Goal: Task Accomplishment & Management: Use online tool/utility

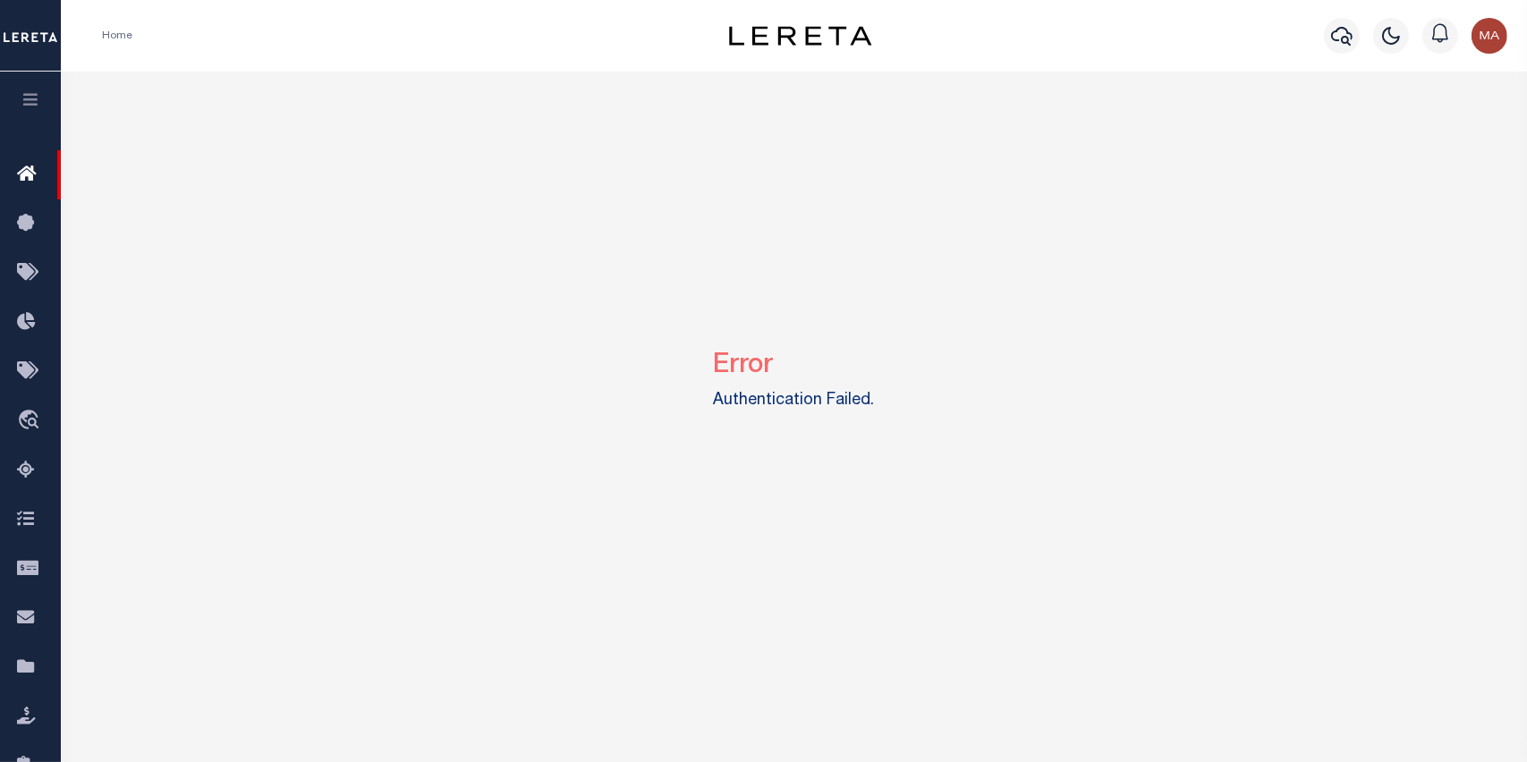
click at [34, 95] on icon "button" at bounding box center [31, 99] width 21 height 16
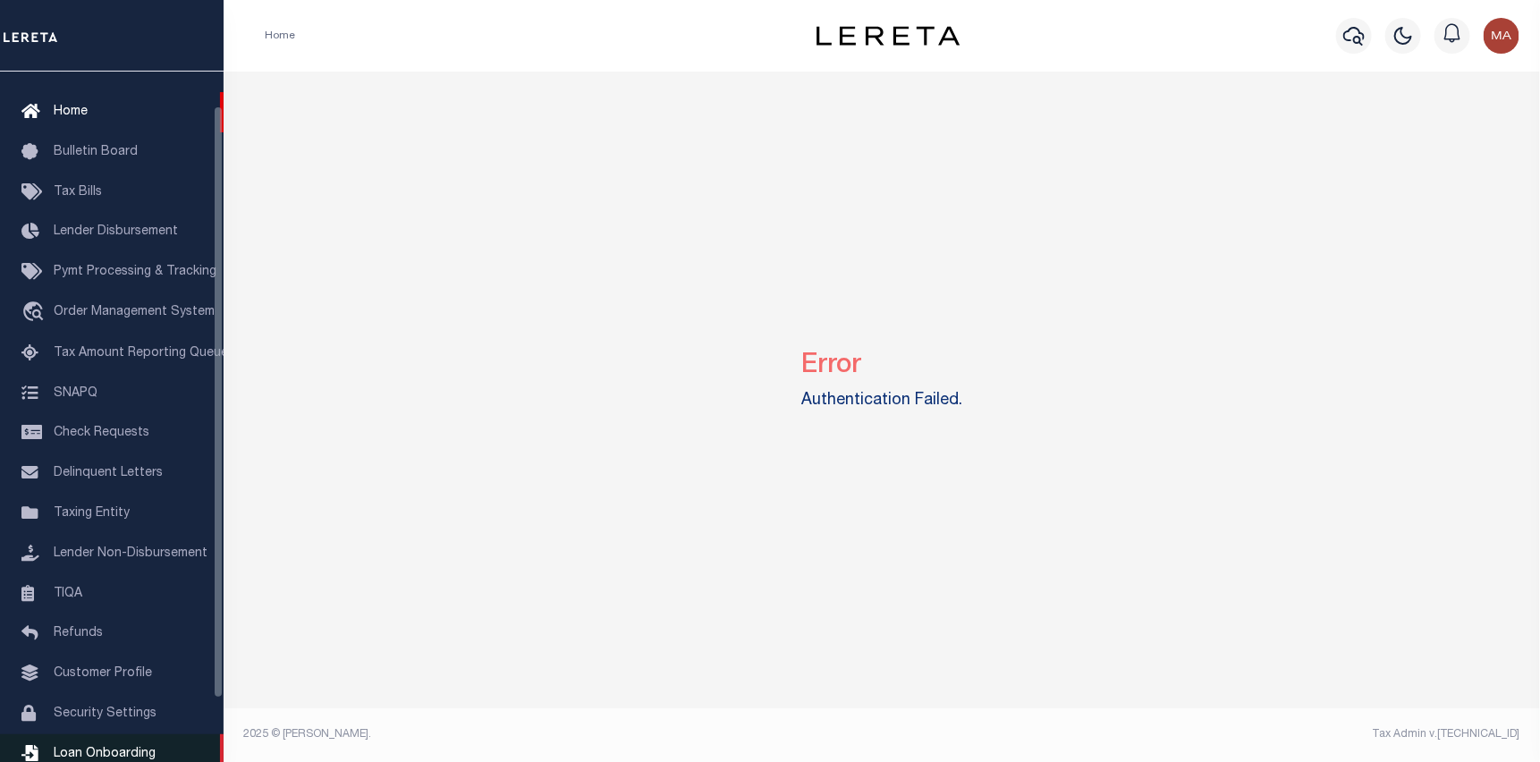
scroll to position [89, 0]
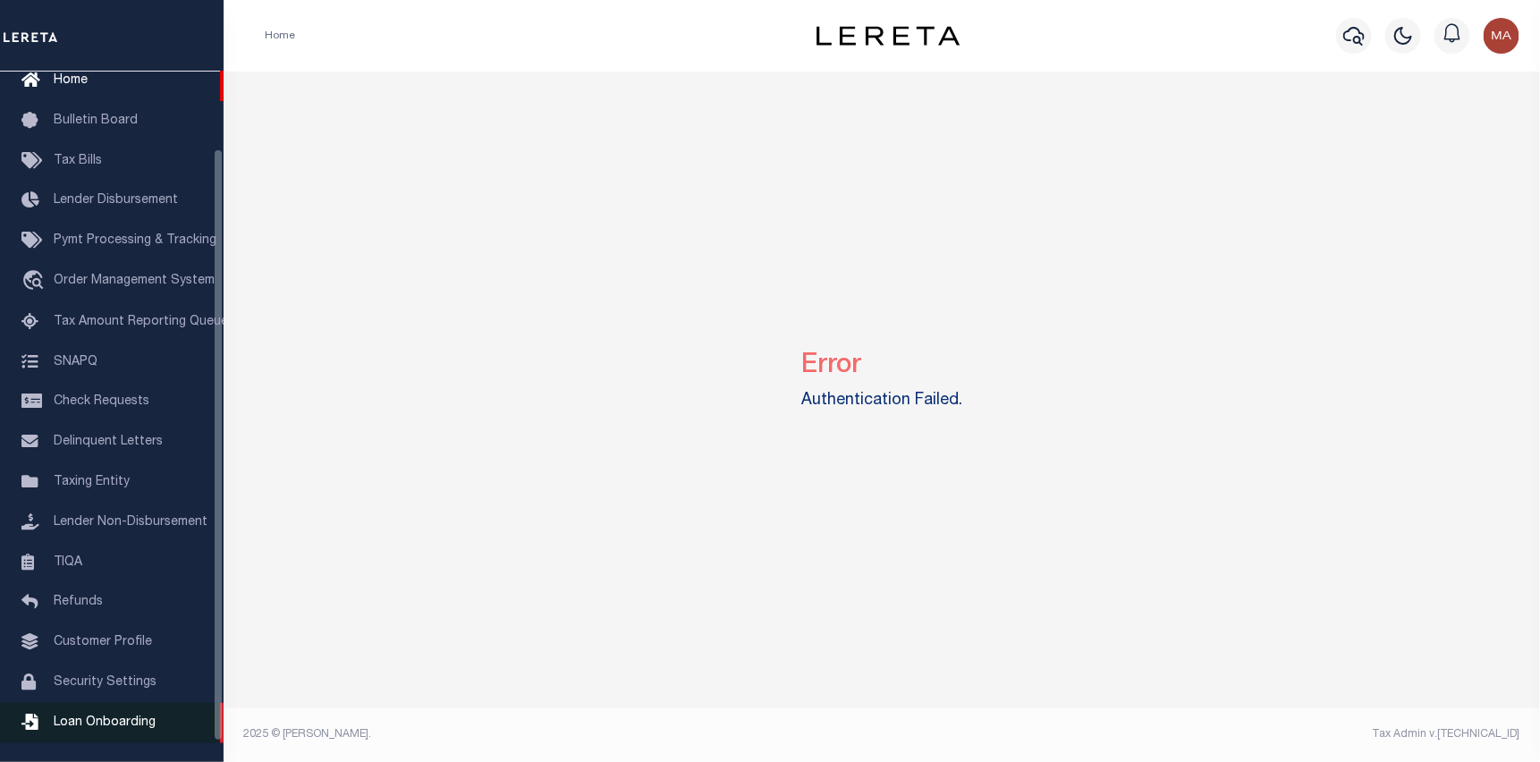
click at [133, 726] on link "Loan Onboarding" at bounding box center [112, 723] width 224 height 40
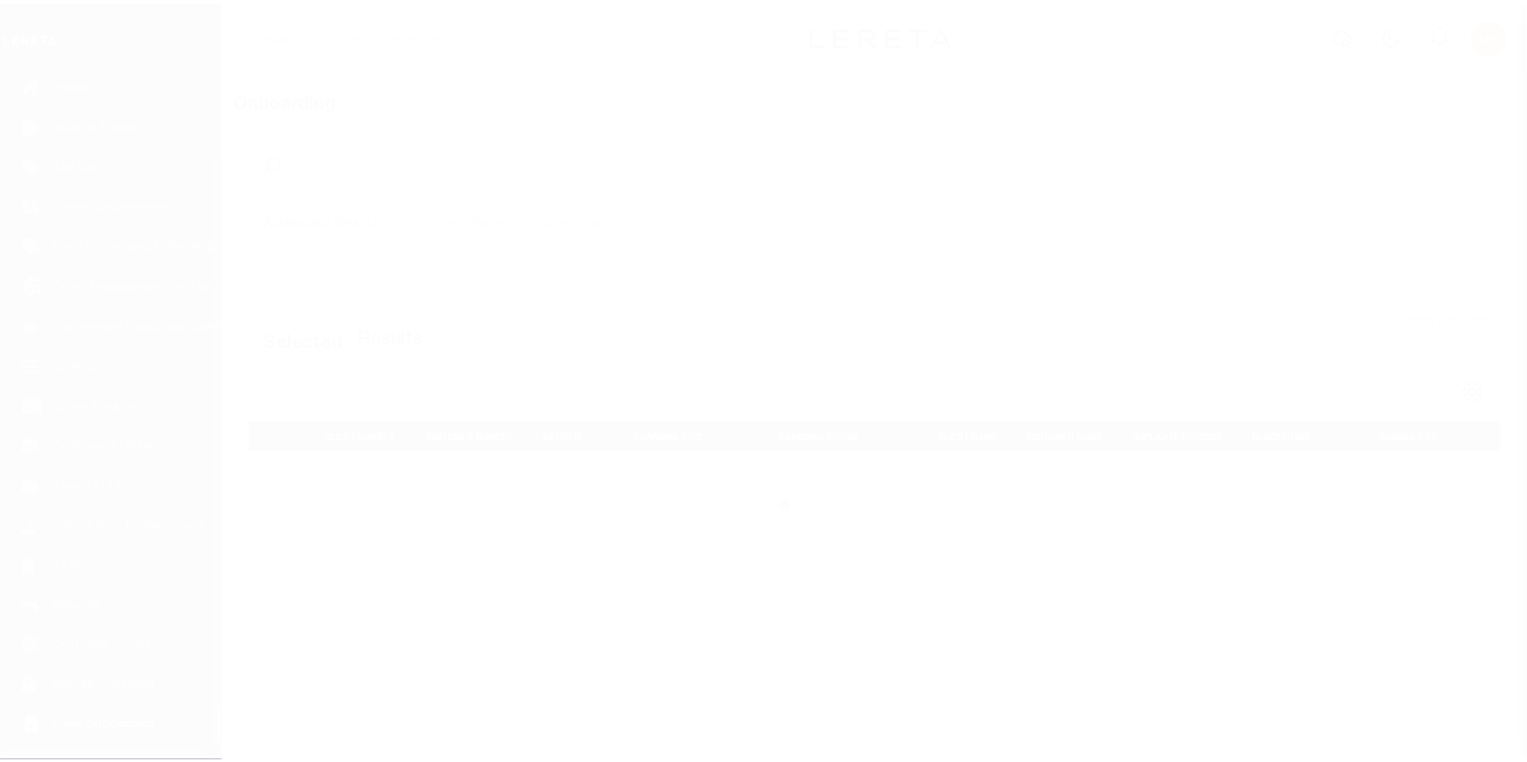
scroll to position [114, 0]
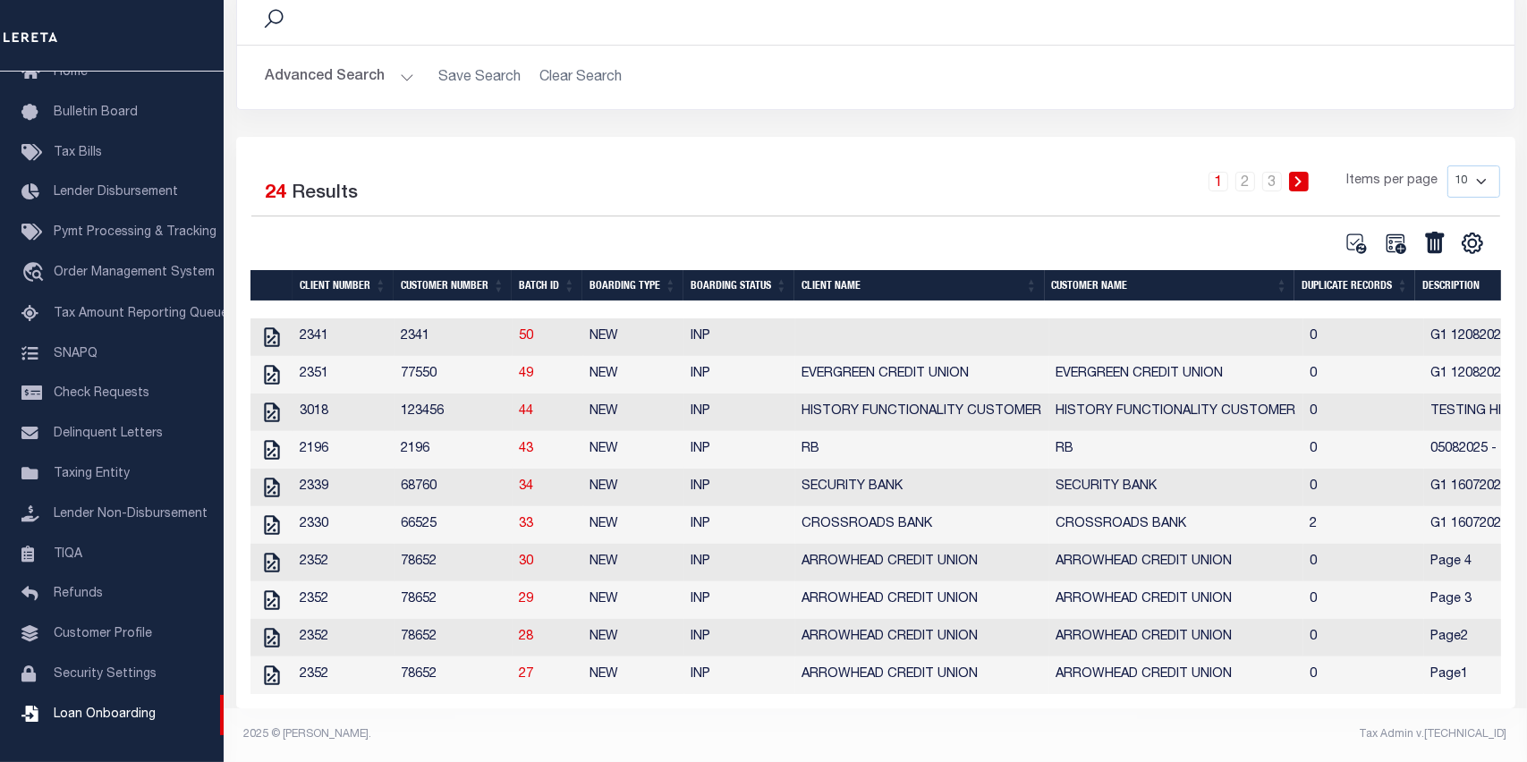
scroll to position [170, 0]
click at [267, 326] on icon "" at bounding box center [271, 337] width 23 height 23
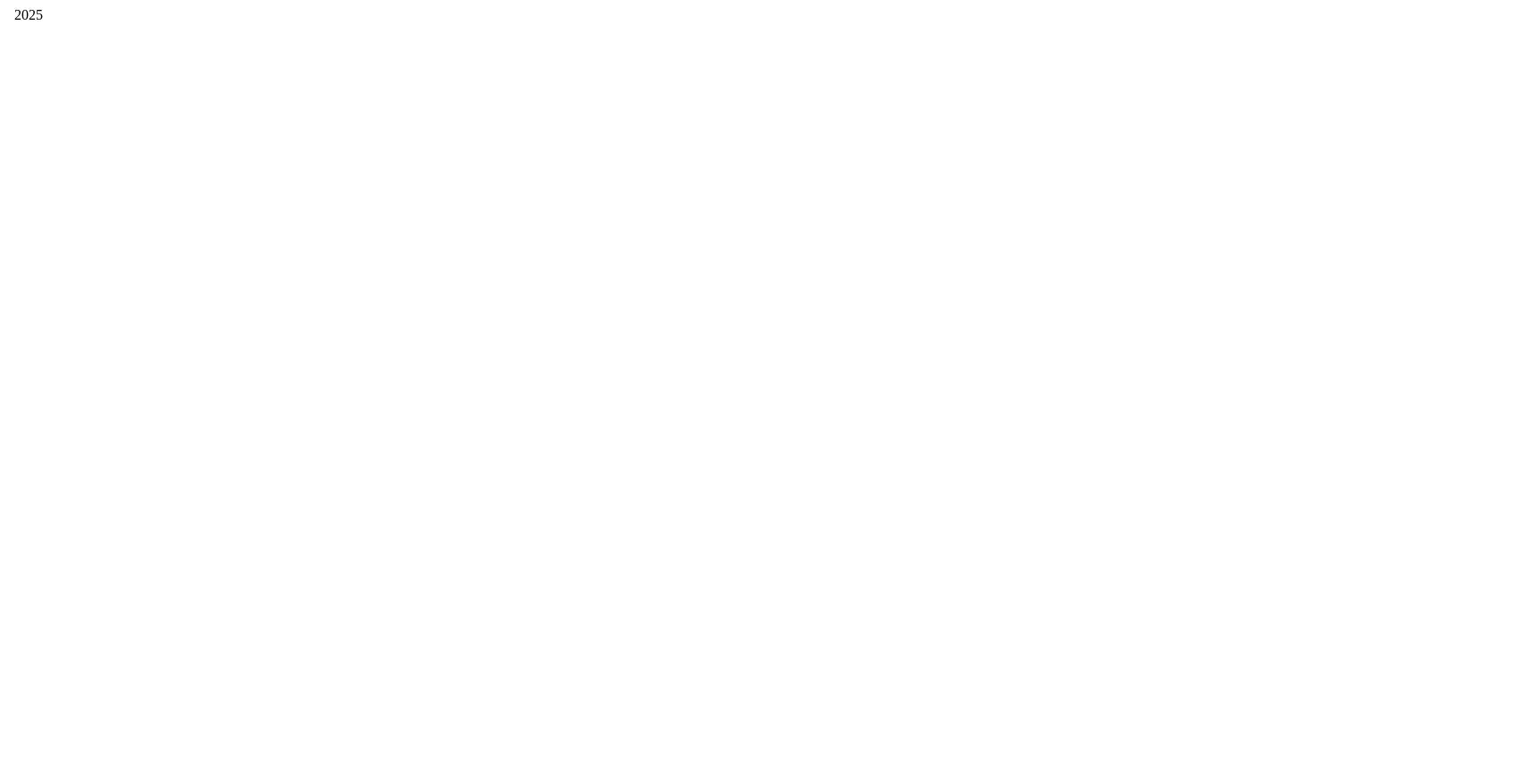
scroll to position [0, 0]
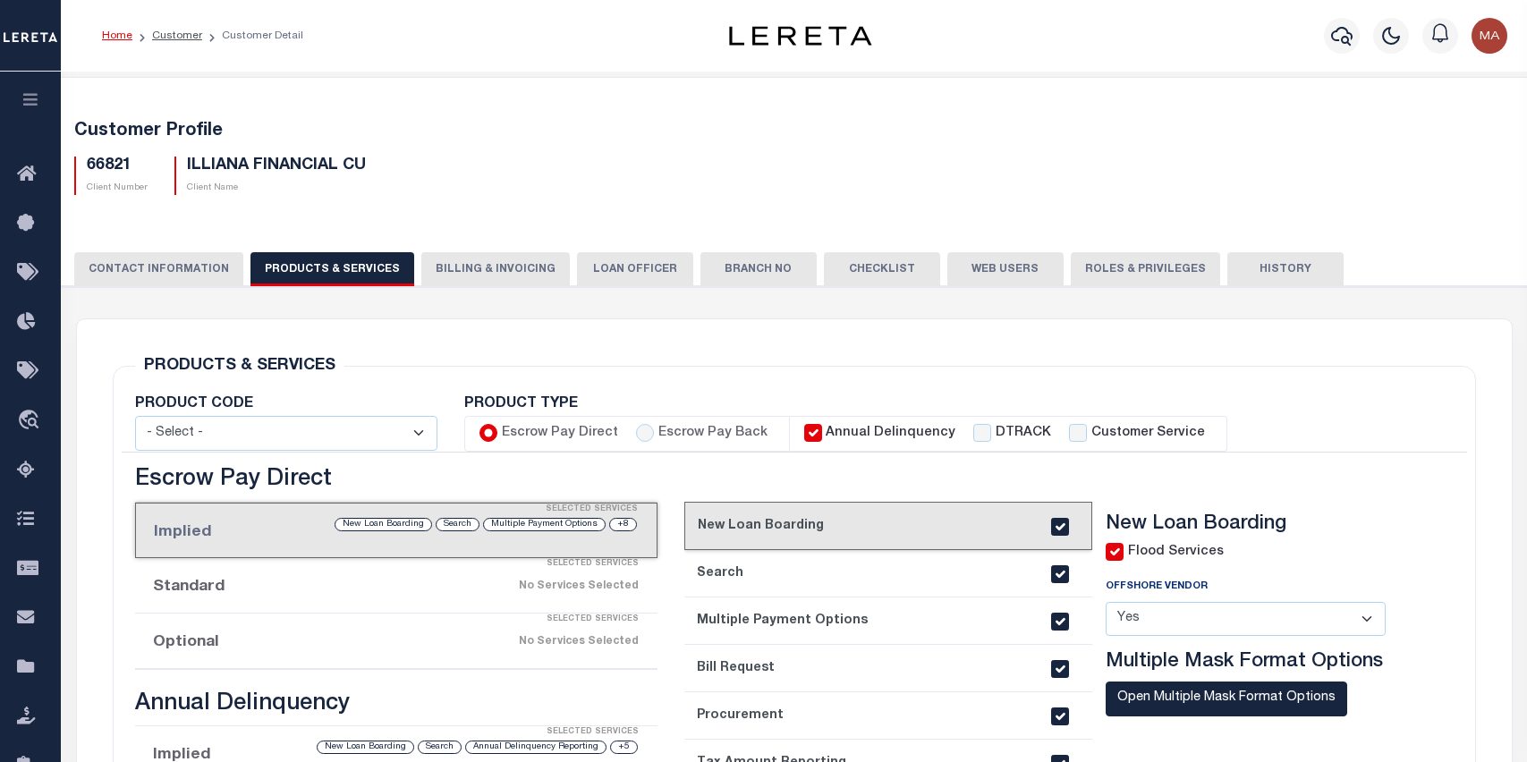
select select
click at [22, 91] on button "button" at bounding box center [30, 102] width 61 height 61
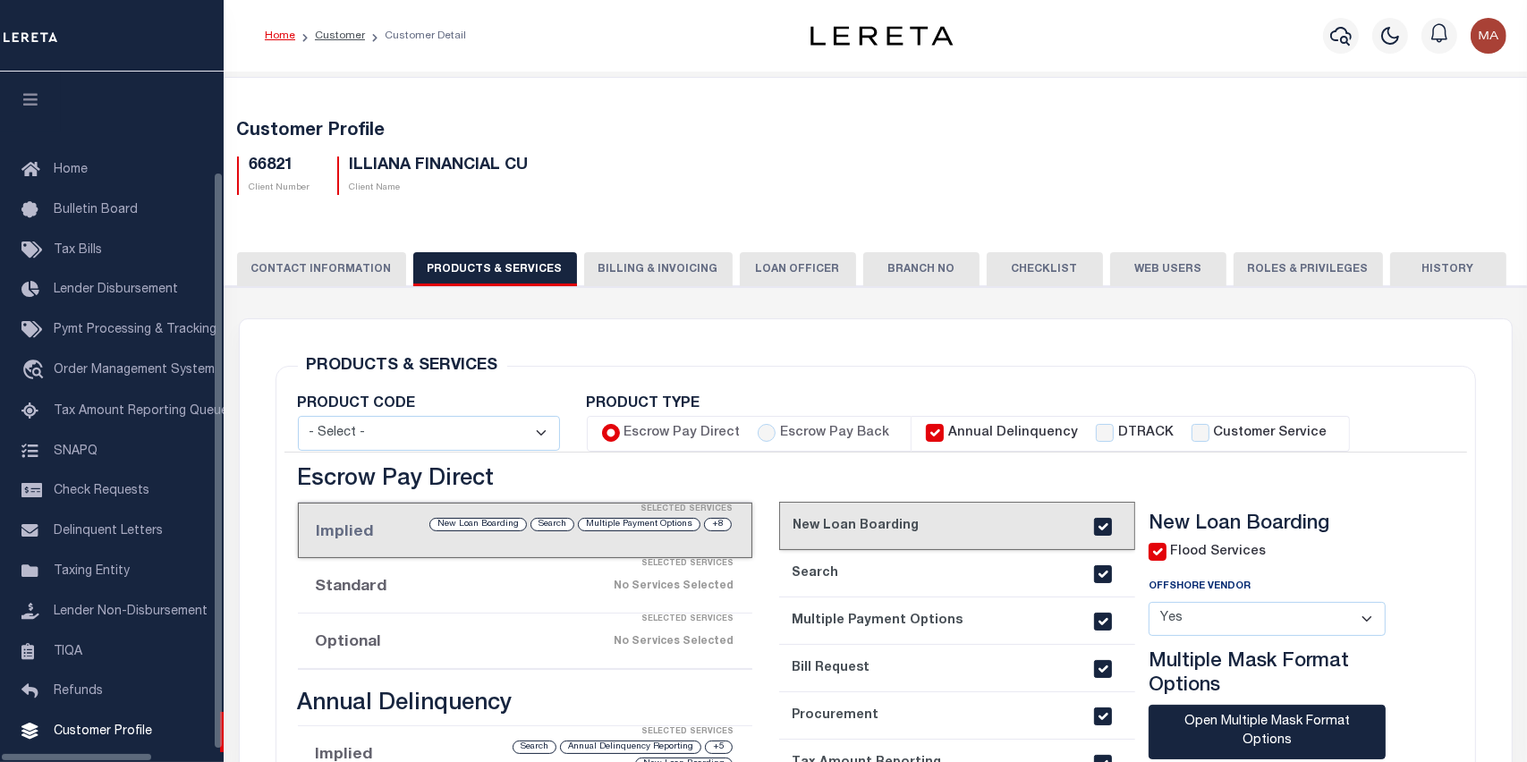
scroll to position [99, 0]
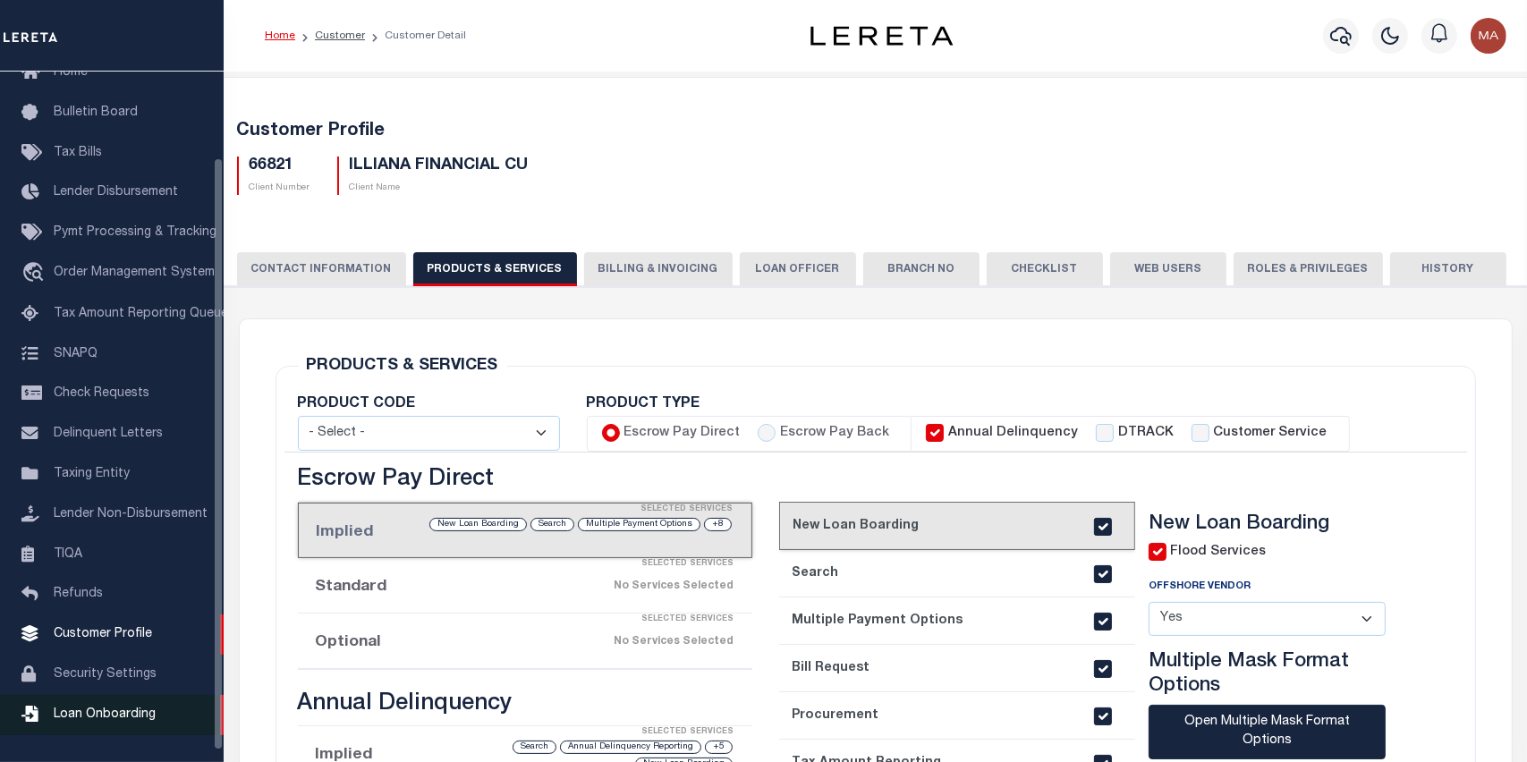
click at [117, 721] on span "Loan Onboarding" at bounding box center [105, 714] width 102 height 13
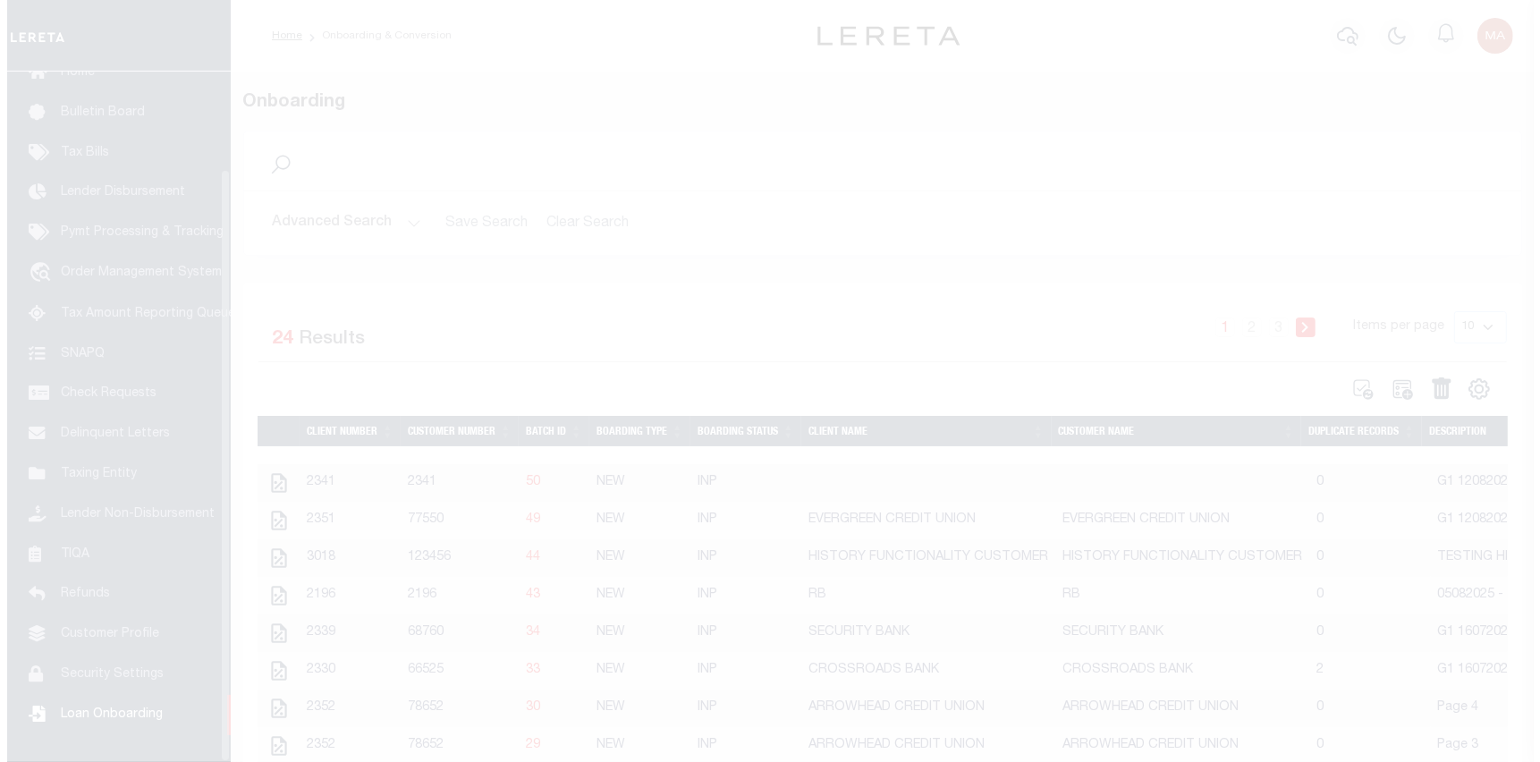
scroll to position [114, 0]
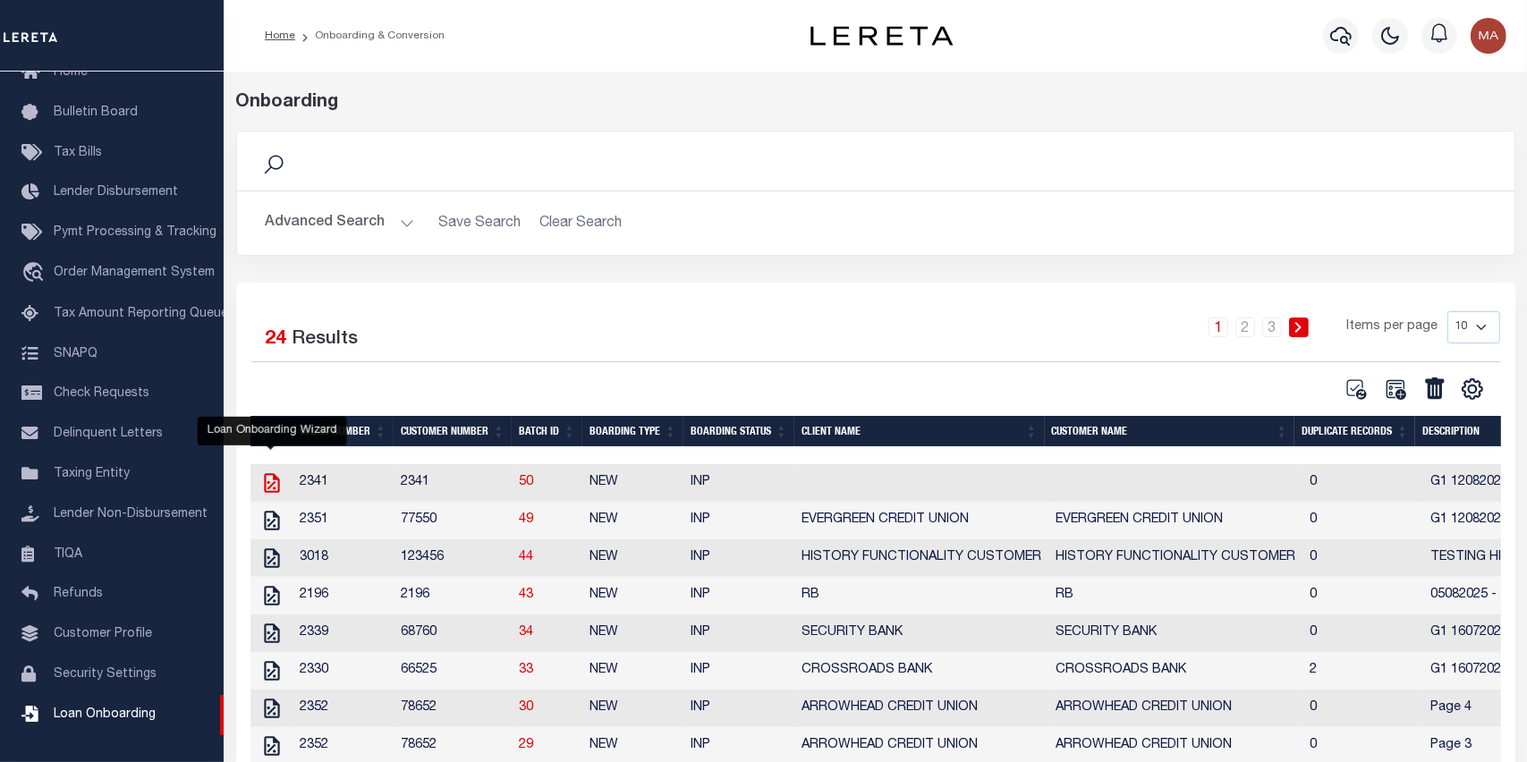
click at [277, 487] on icon "" at bounding box center [271, 482] width 23 height 23
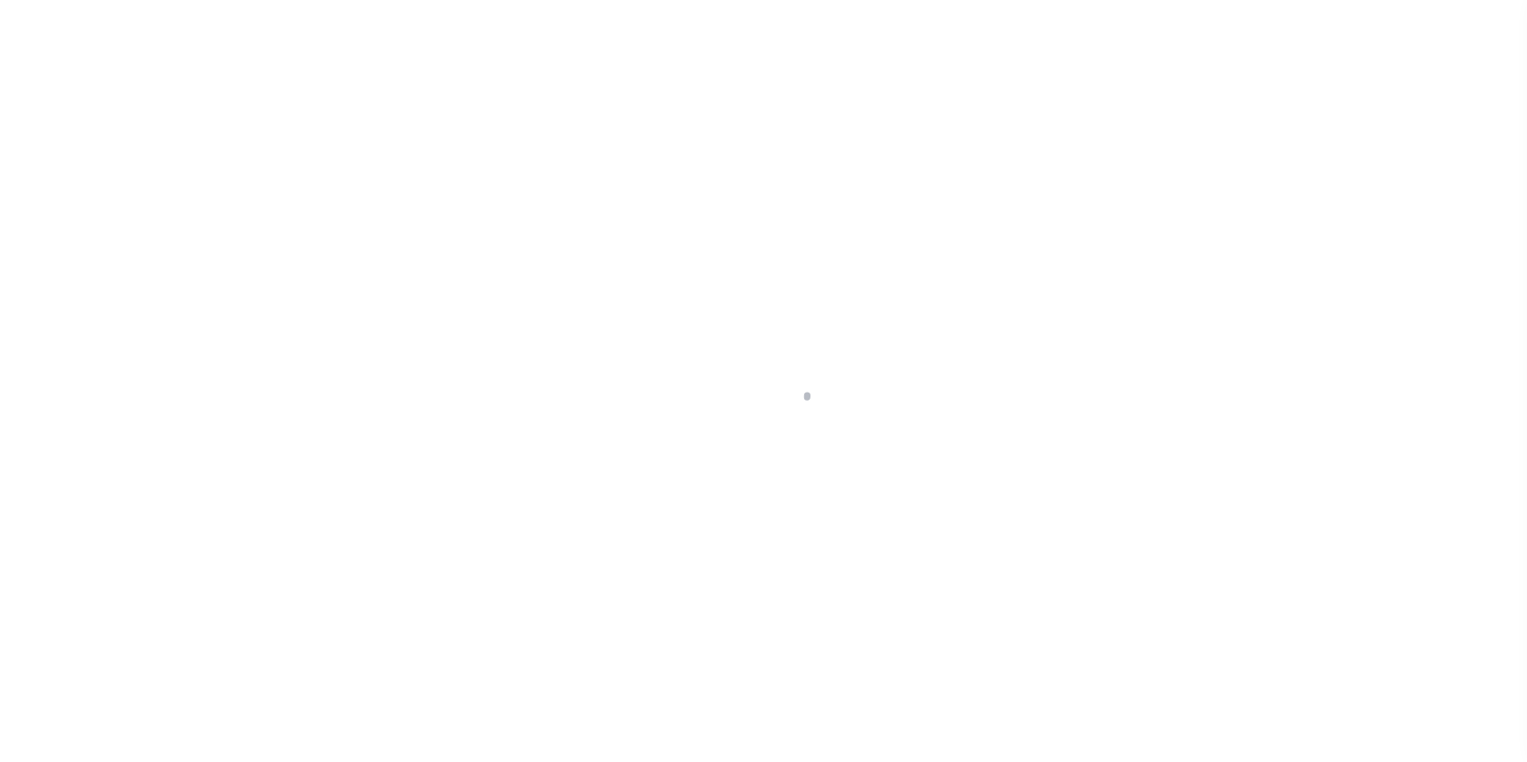
select select "2335"
select select "Mixed Portfolio"
select select
type input "ILLIANA FINANCIAL CU"
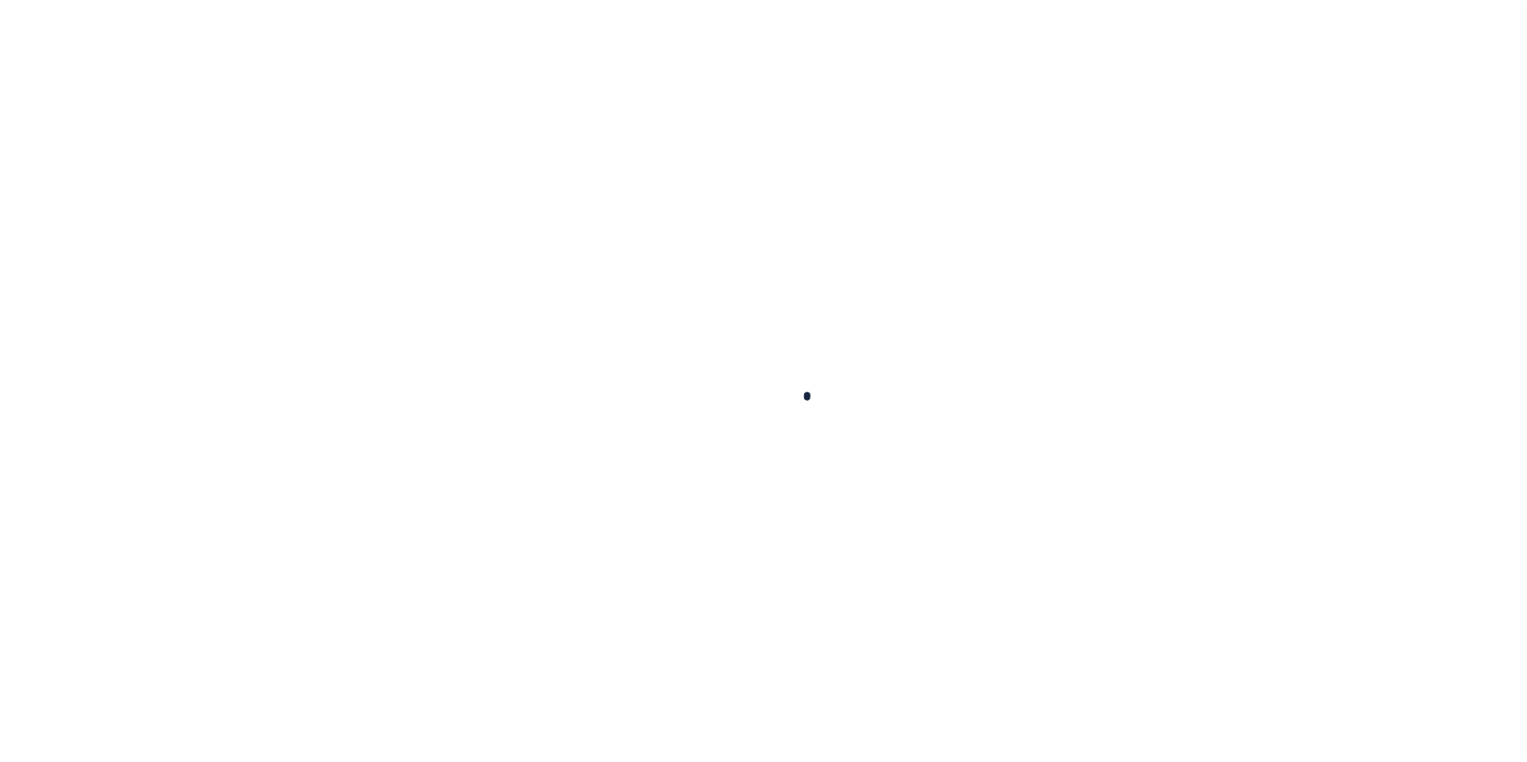
type input "66821"
type input "ILLIANA FINANCIAL CU"
select select "Mixed Portfolio"
type input "INS2"
type input "CUSTOMER SERVICE"
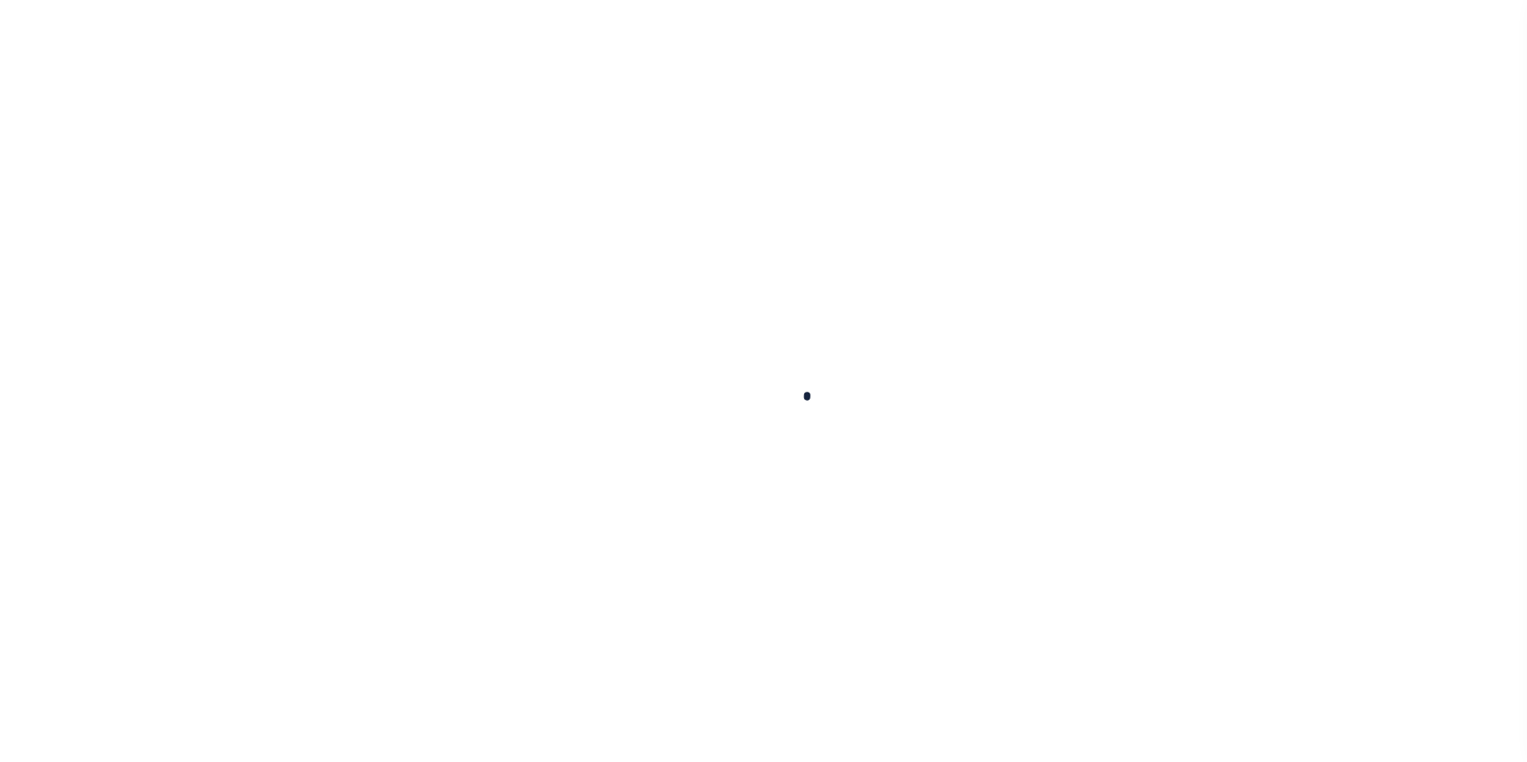
type input "04/15/2008"
select select
checkbox input "false"
checkbox input "true"
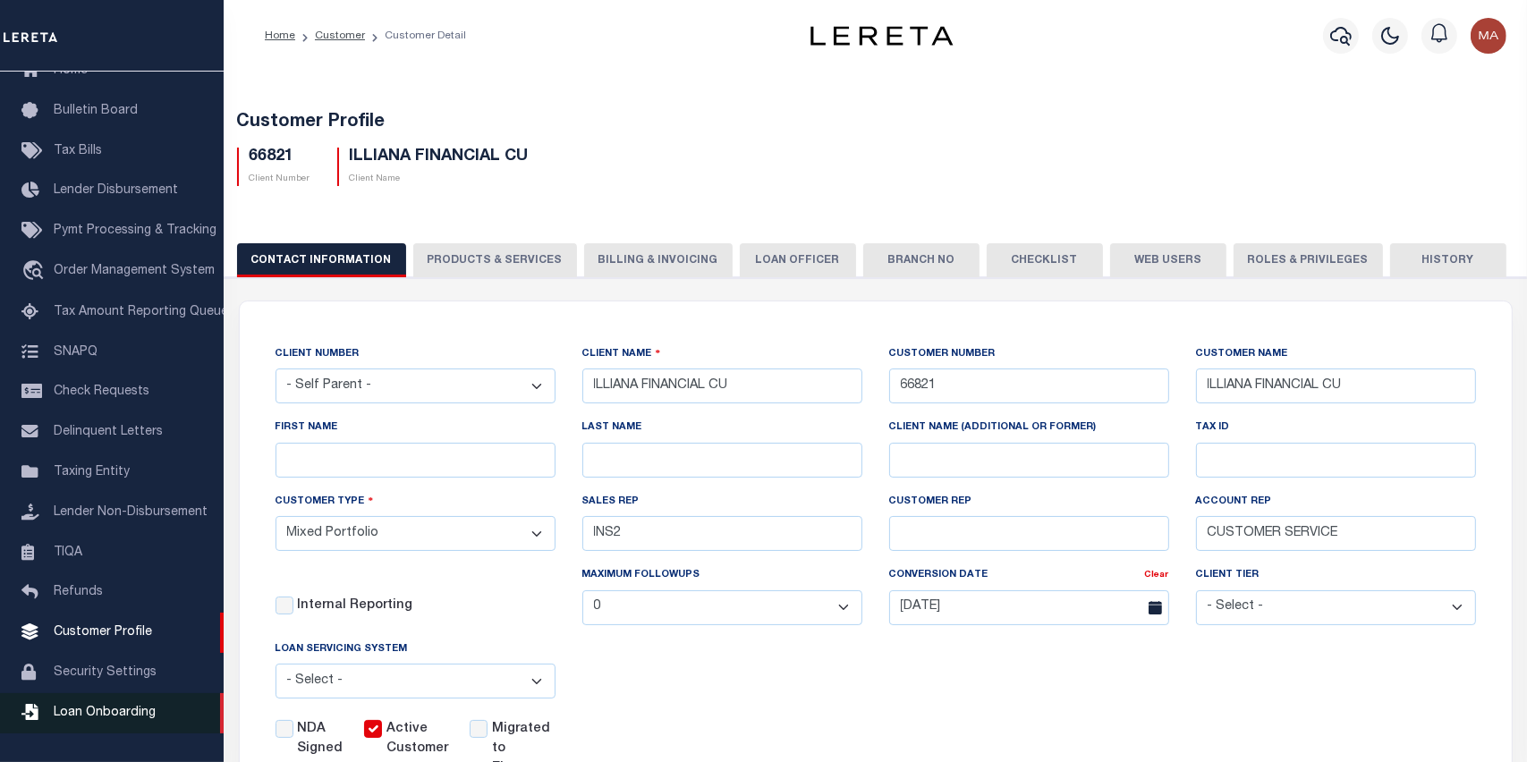
click at [123, 719] on span "Loan Onboarding" at bounding box center [105, 713] width 102 height 13
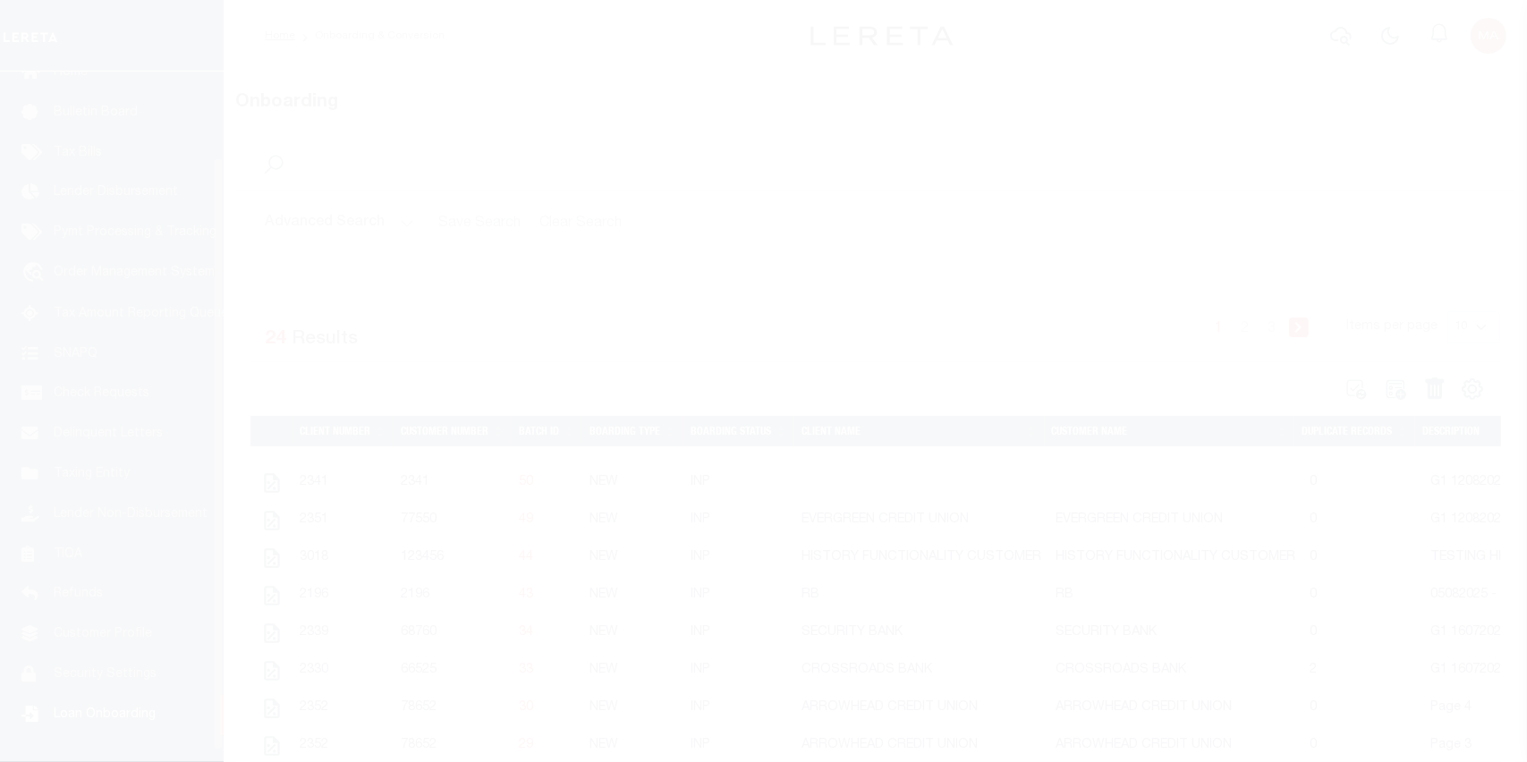
scroll to position [114, 0]
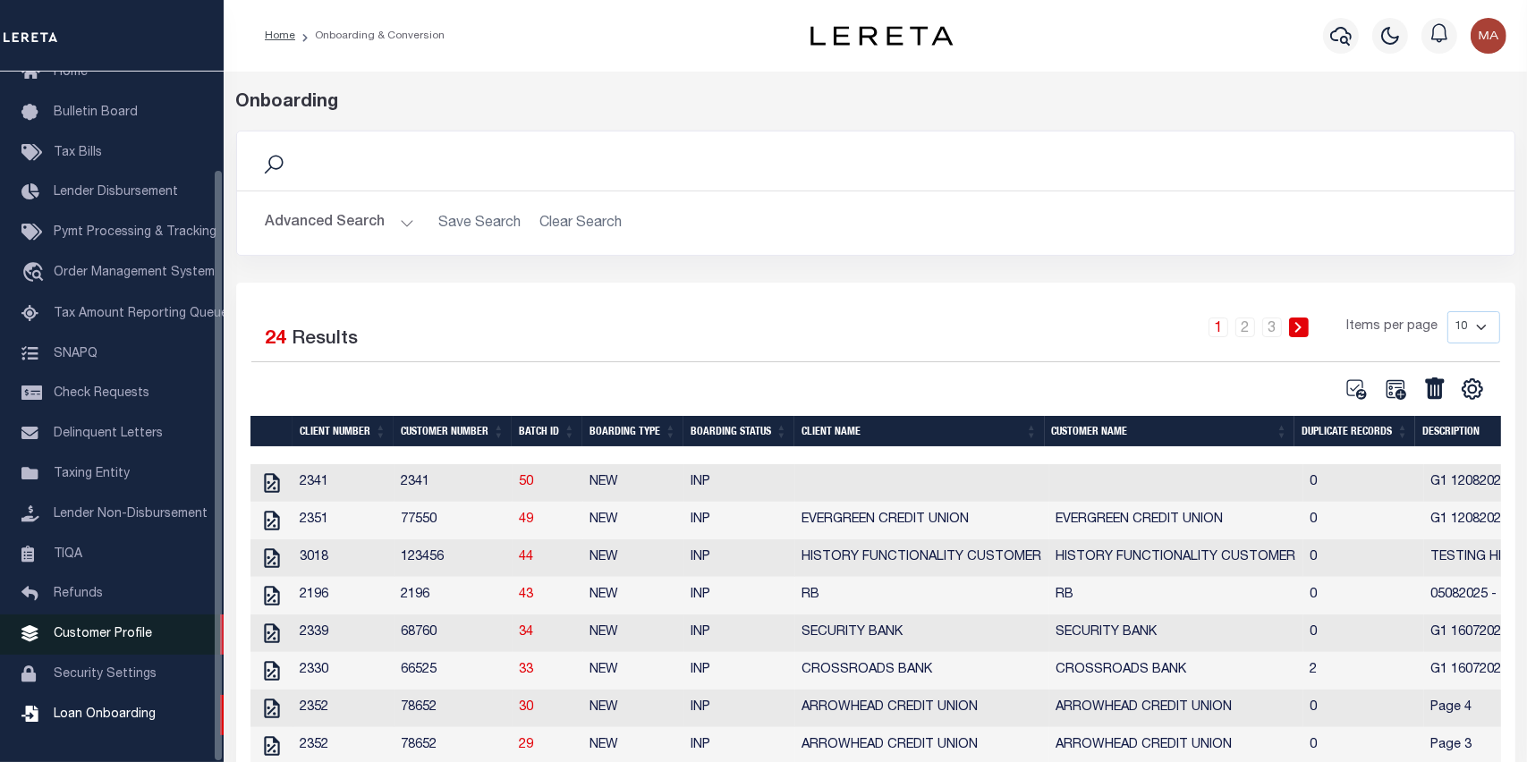
click at [93, 631] on span "Customer Profile" at bounding box center [103, 634] width 98 height 13
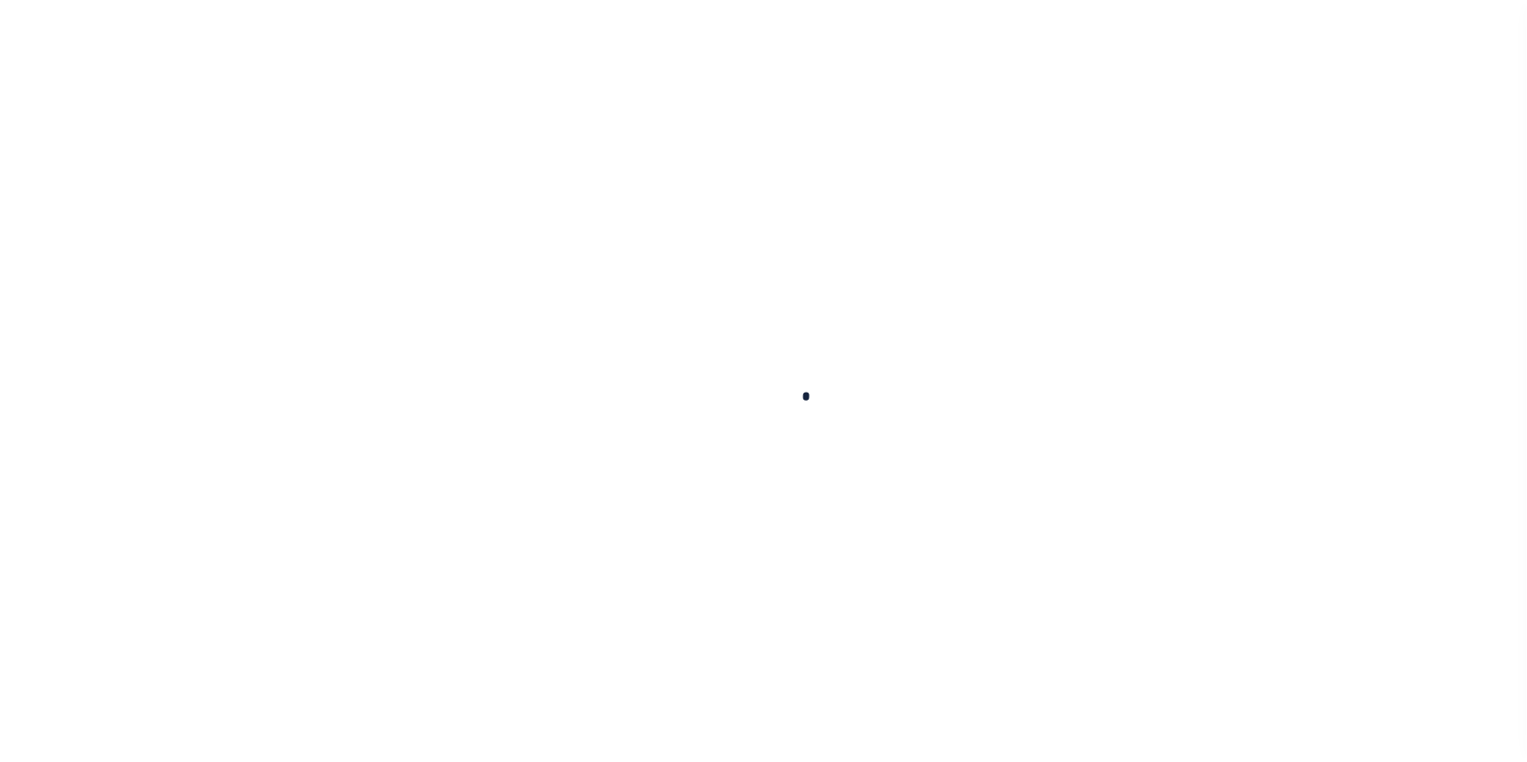
scroll to position [114, 0]
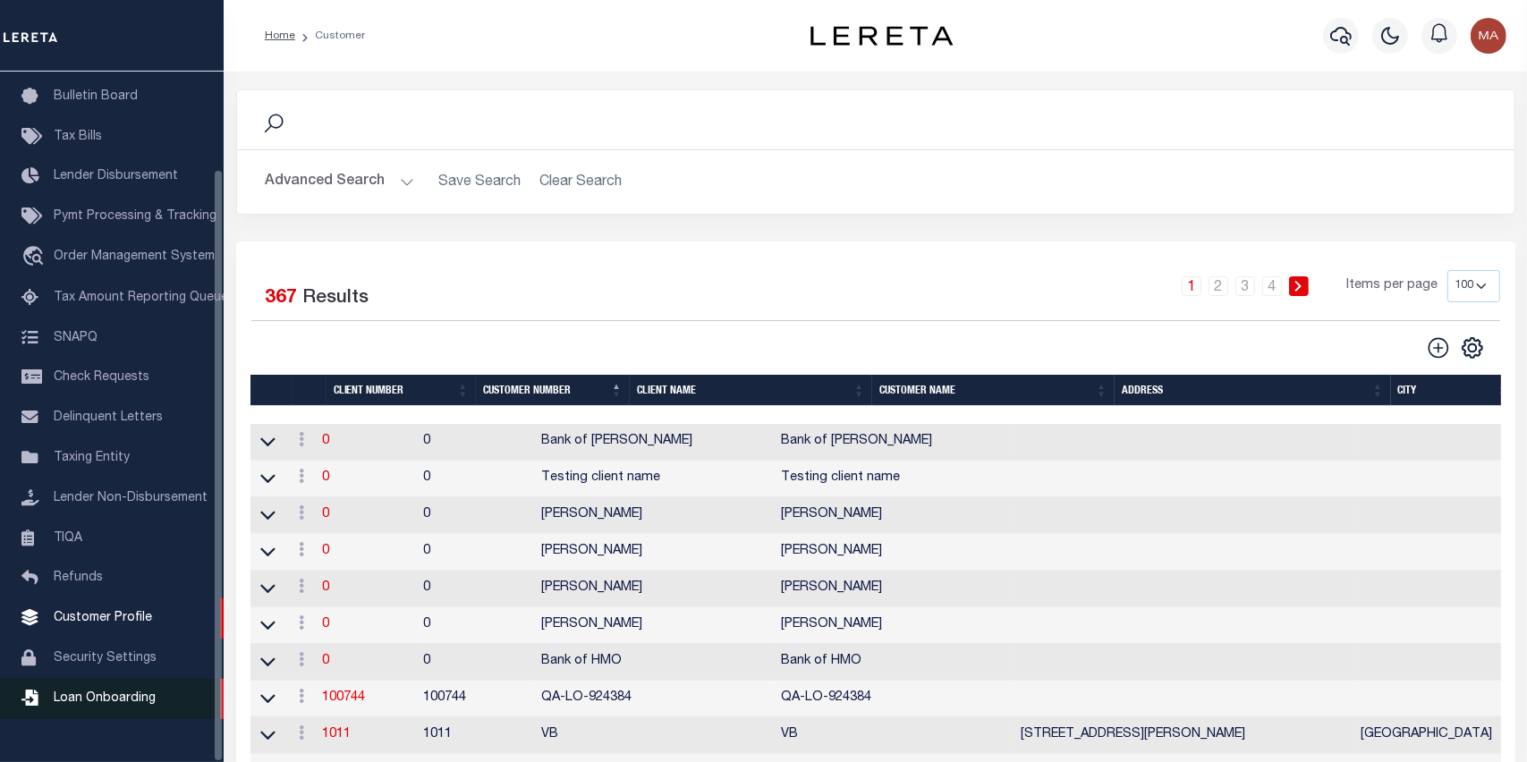
click at [117, 705] on span "Loan Onboarding" at bounding box center [105, 698] width 102 height 13
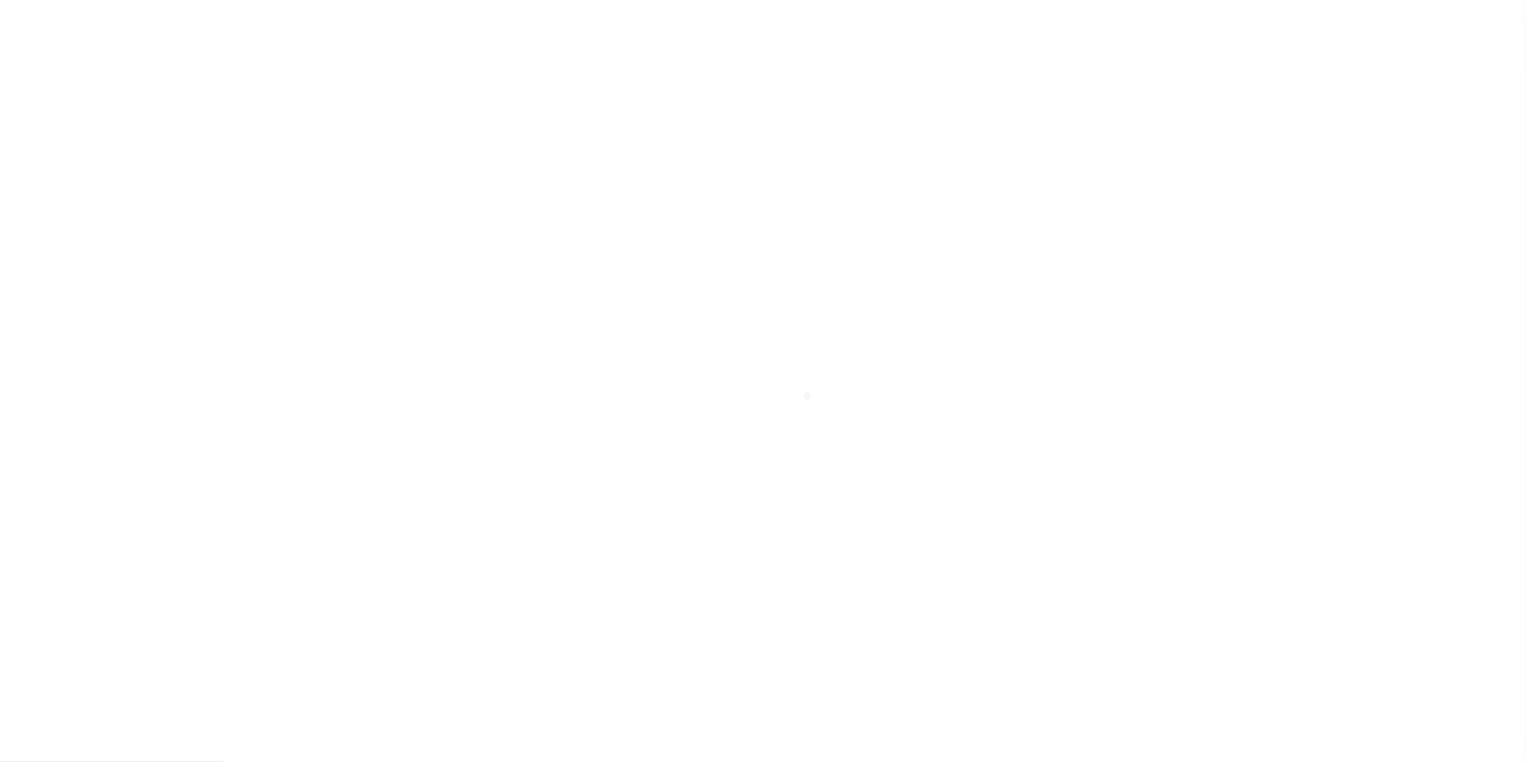
scroll to position [114, 0]
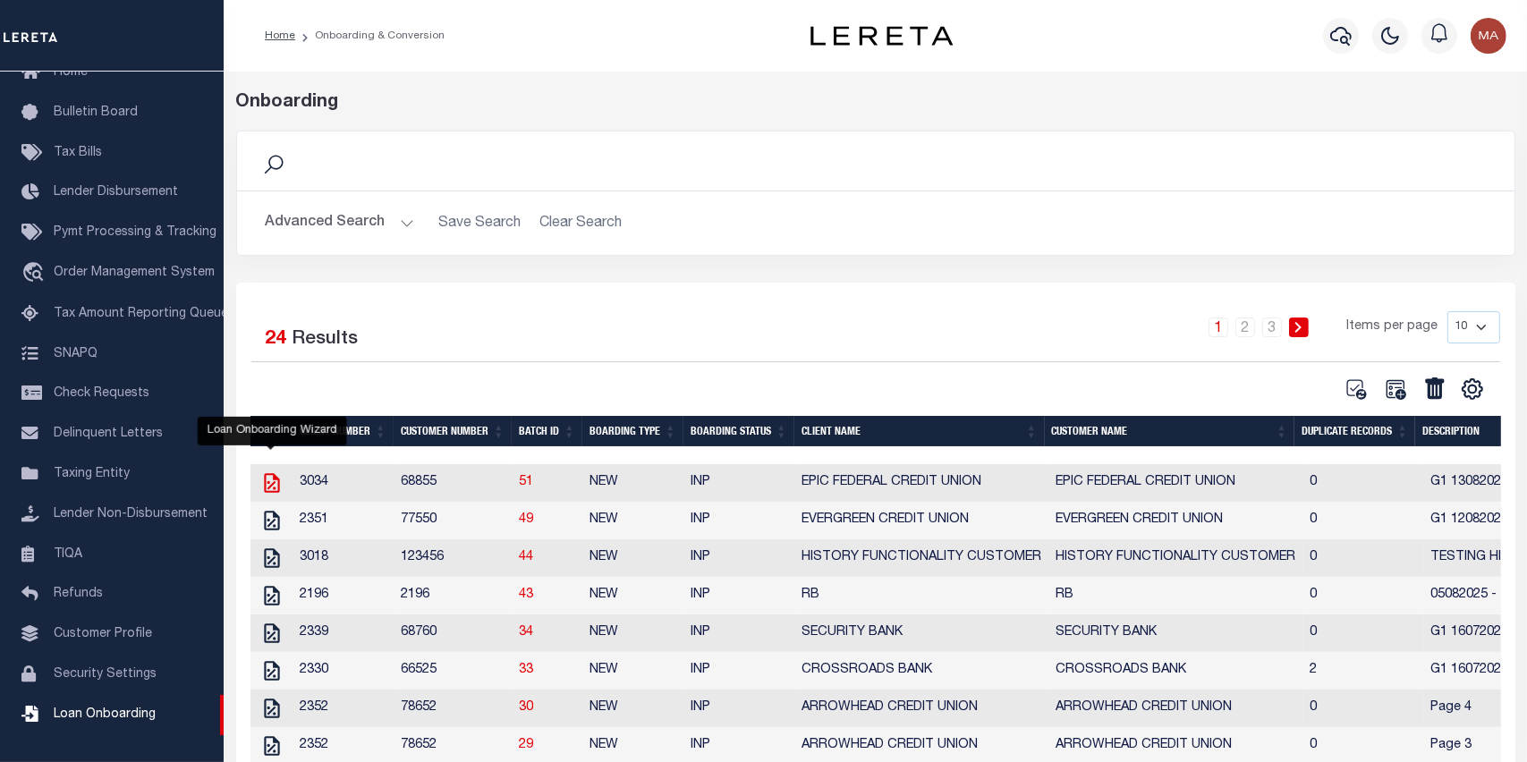
click at [274, 484] on icon "" at bounding box center [271, 482] width 23 height 23
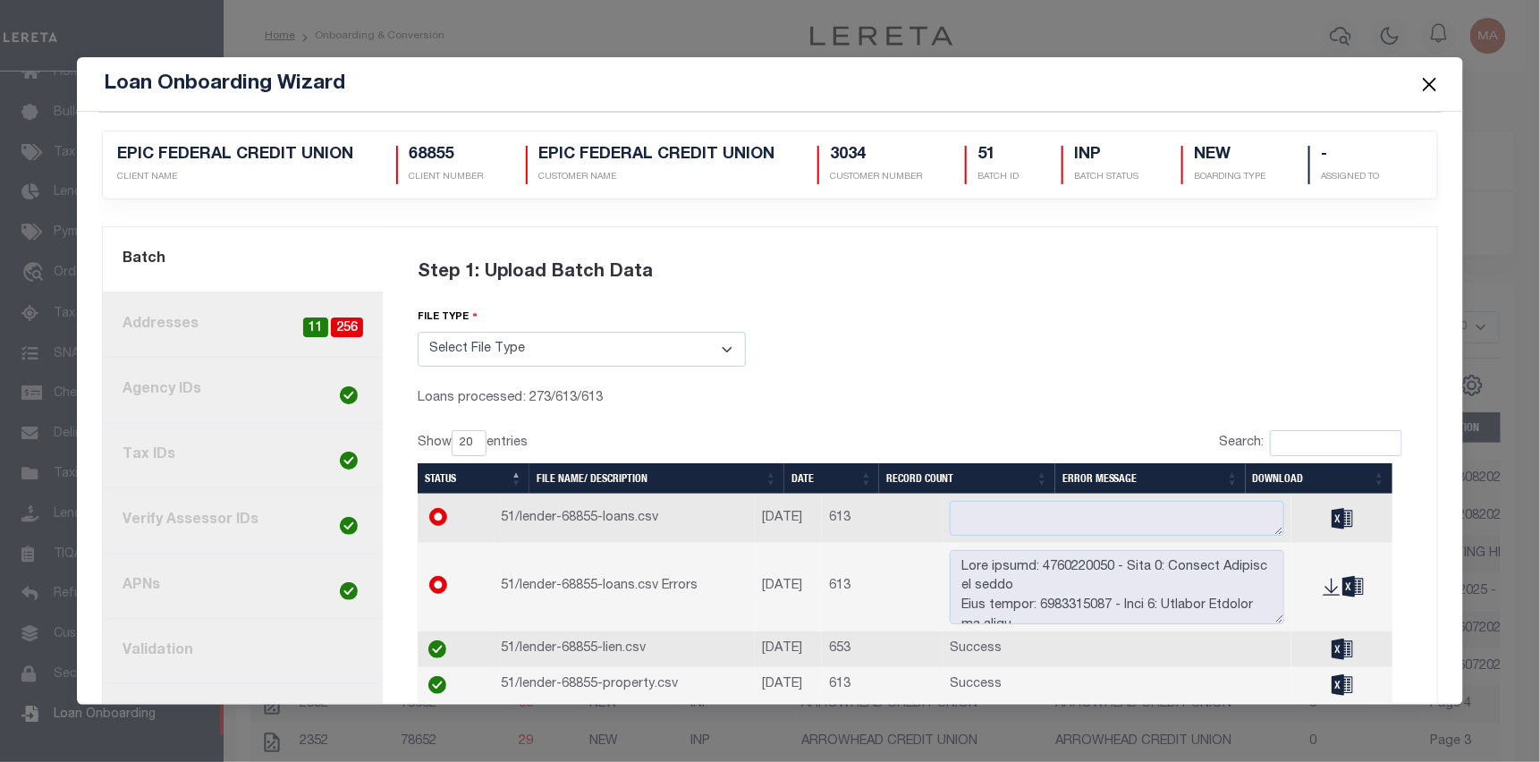
click at [170, 465] on link "4. Tax IDs" at bounding box center [243, 455] width 280 height 65
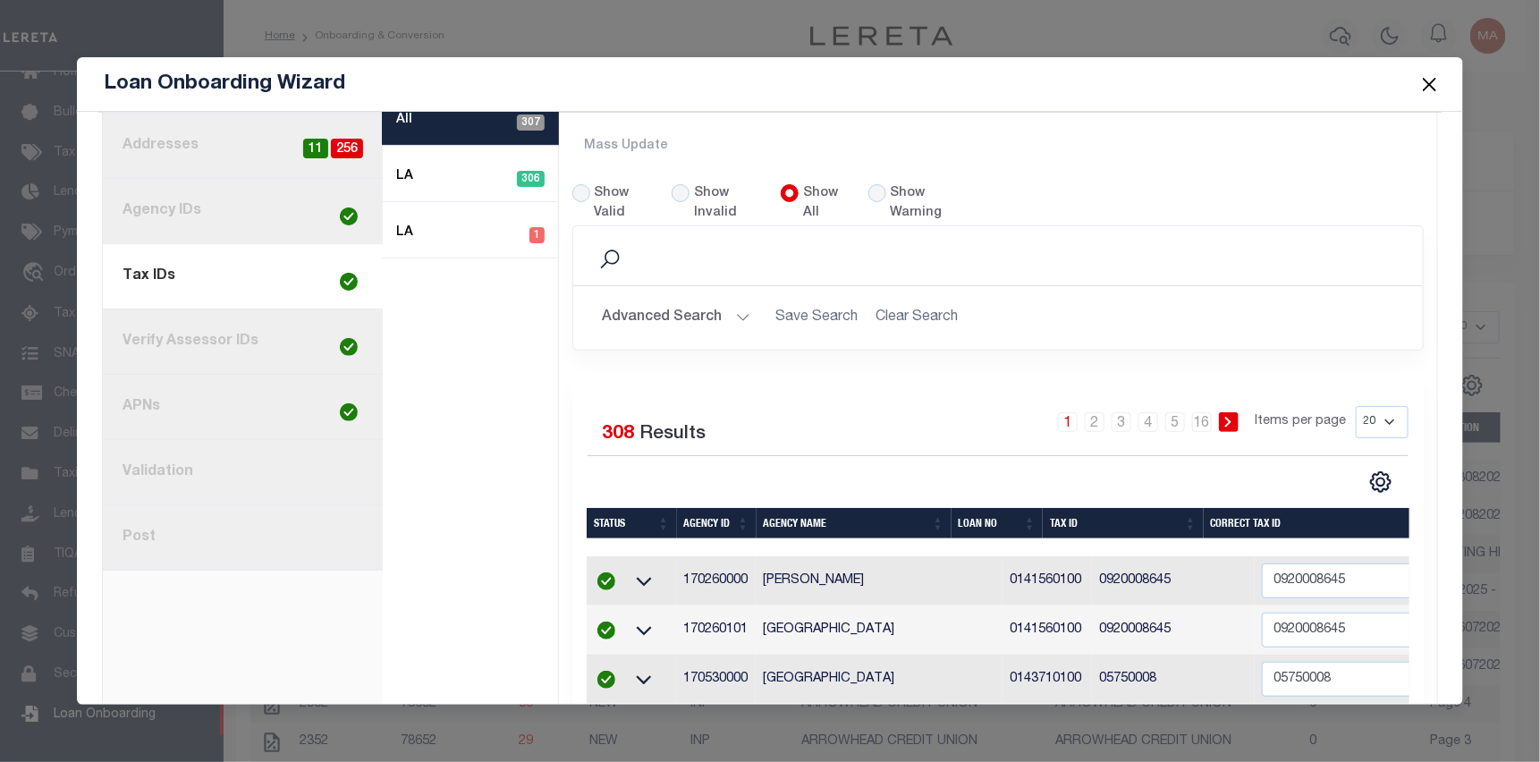
scroll to position [268, 0]
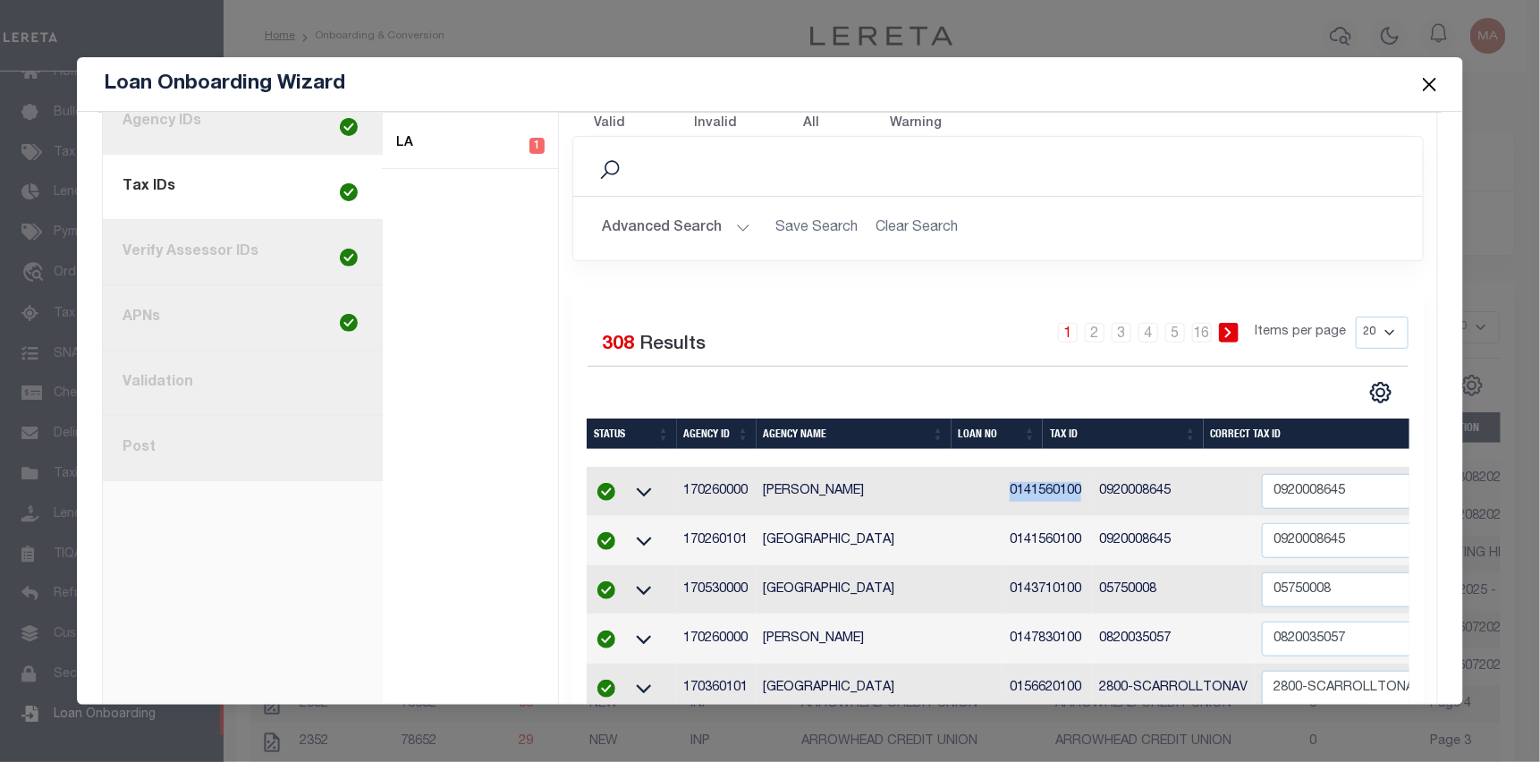
drag, startPoint x: 1029, startPoint y: 507, endPoint x: 952, endPoint y: 507, distance: 76.9
click at [1003, 507] on td "0141560100" at bounding box center [1047, 491] width 89 height 49
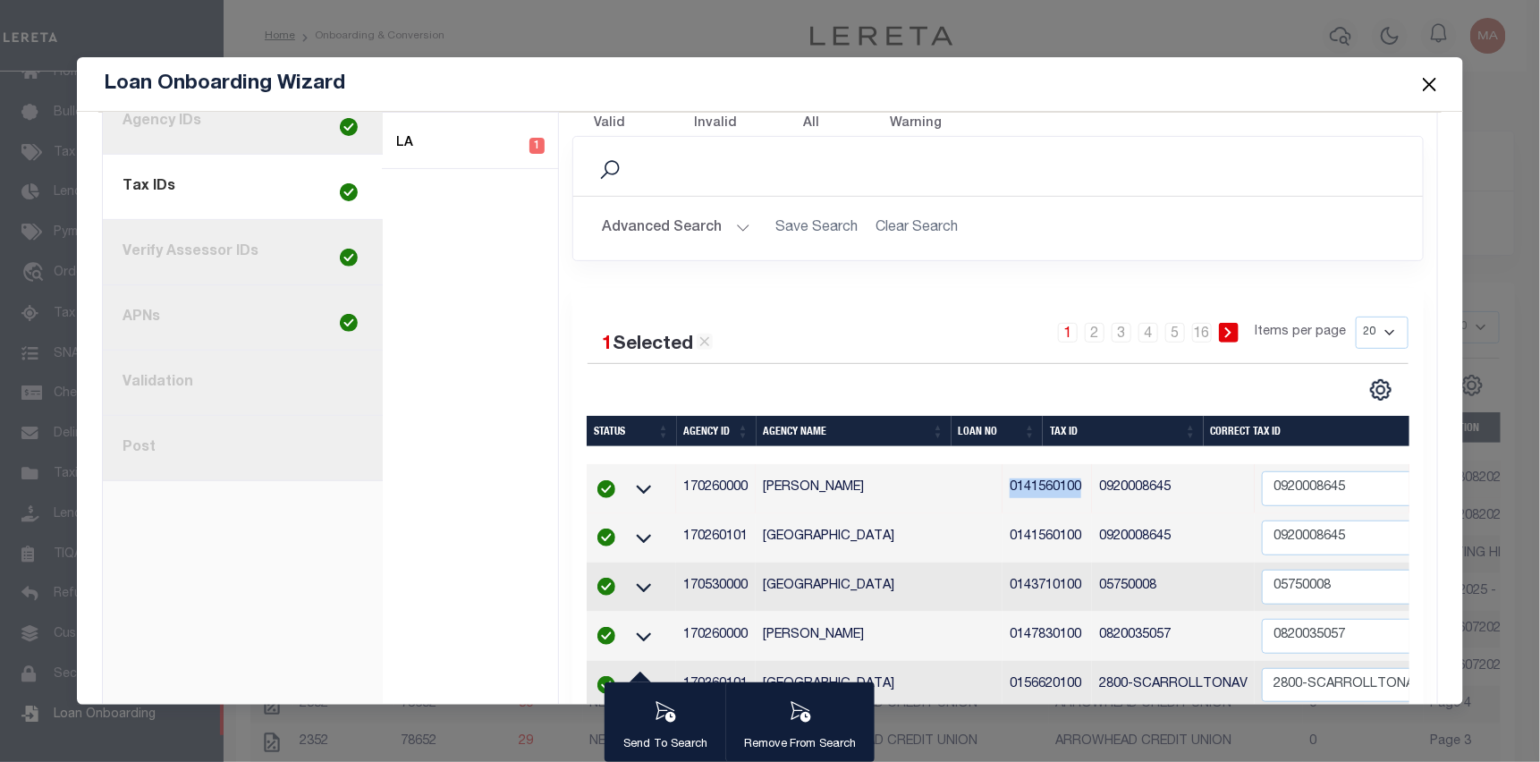
copy td "0141560100"
